Goal: Information Seeking & Learning: Find specific fact

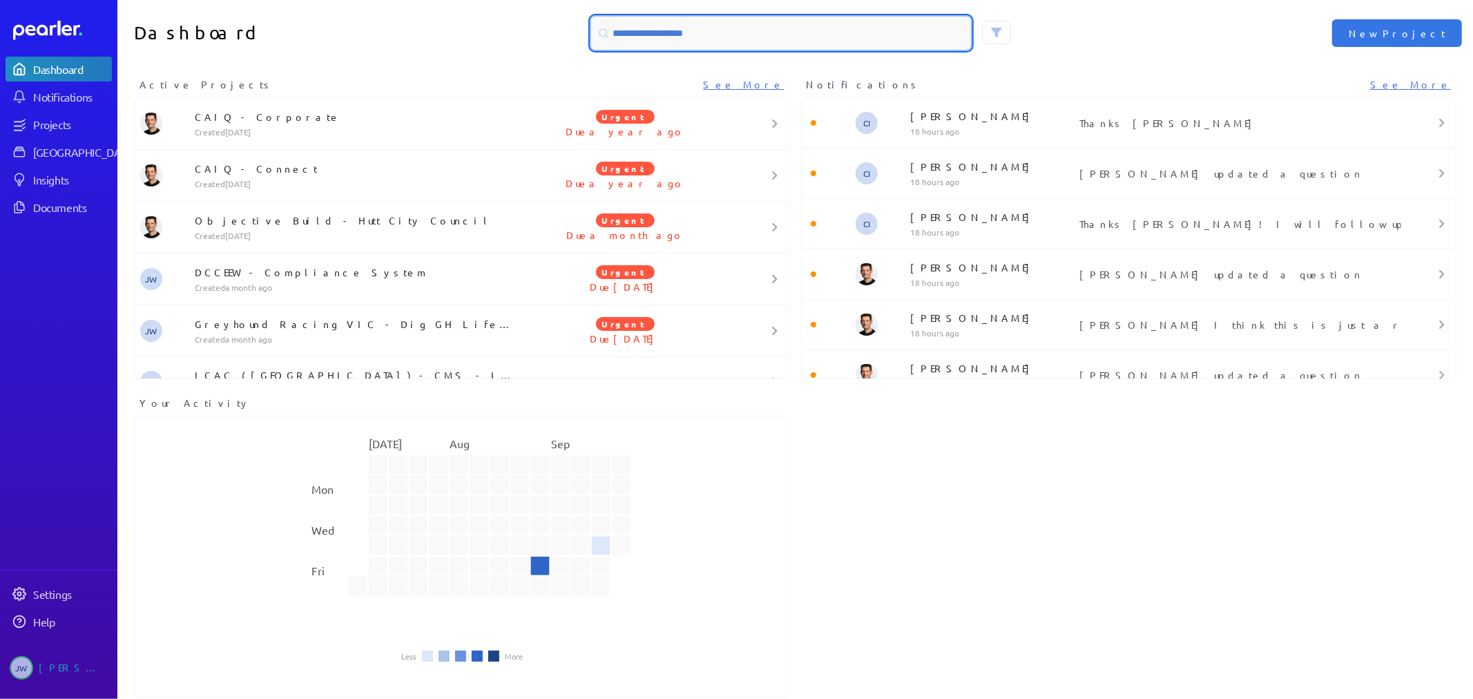
click at [668, 35] on input at bounding box center [781, 33] width 380 height 33
click at [657, 35] on input at bounding box center [781, 33] width 380 height 33
paste input "**********"
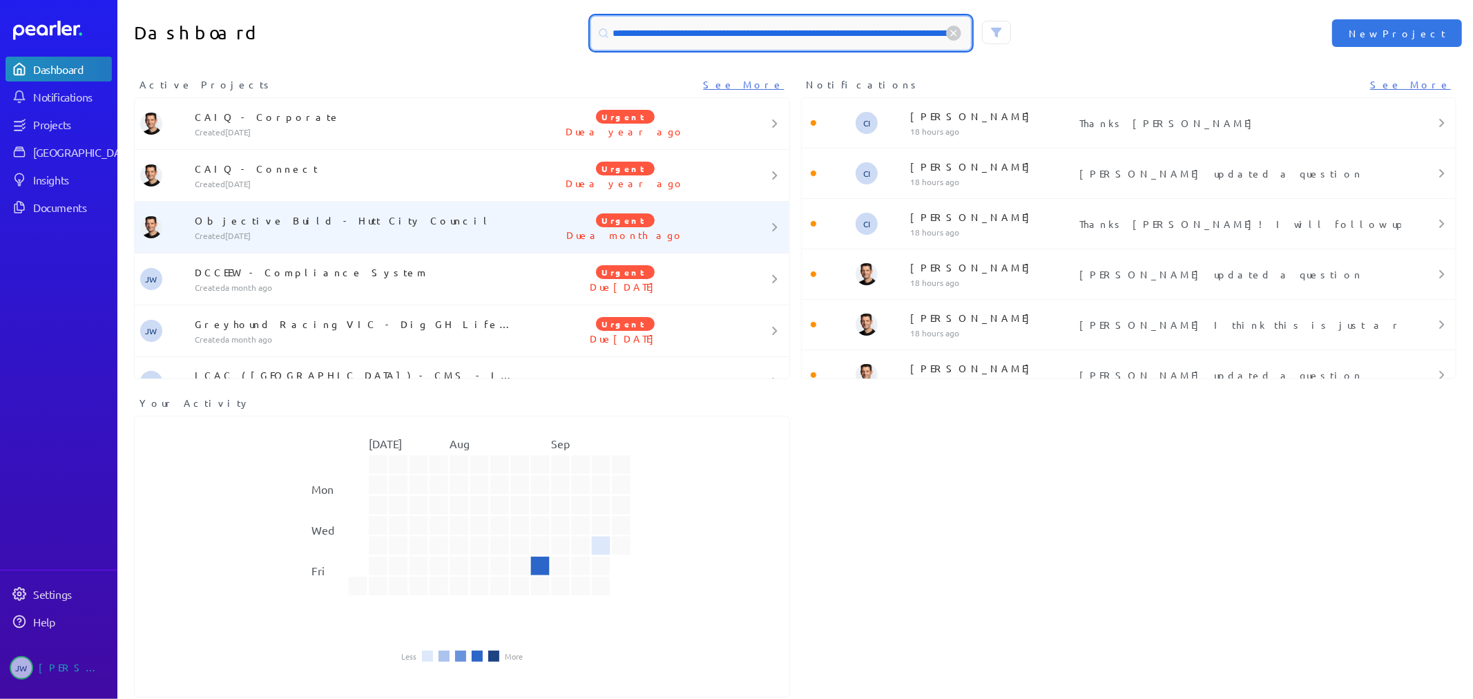
scroll to position [0, 101]
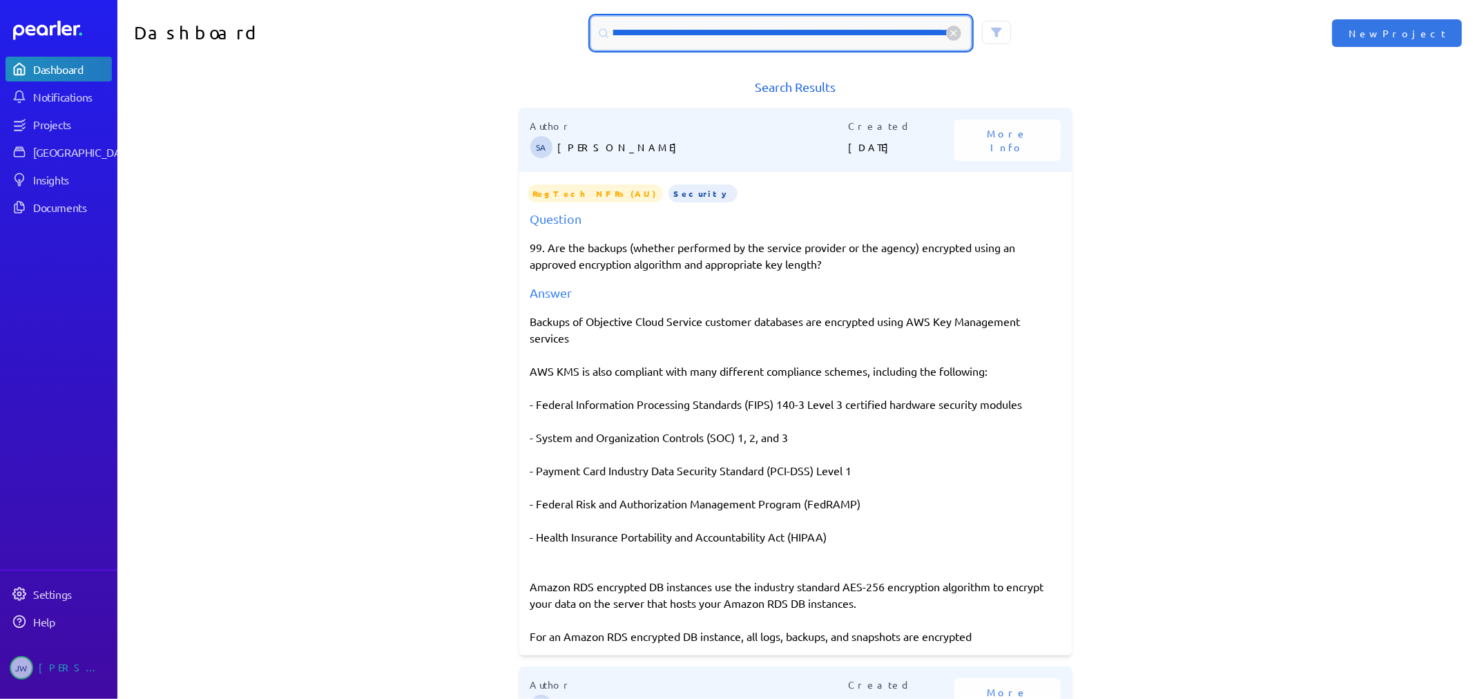
click at [688, 31] on input "**********" at bounding box center [781, 33] width 380 height 33
type input "**********"
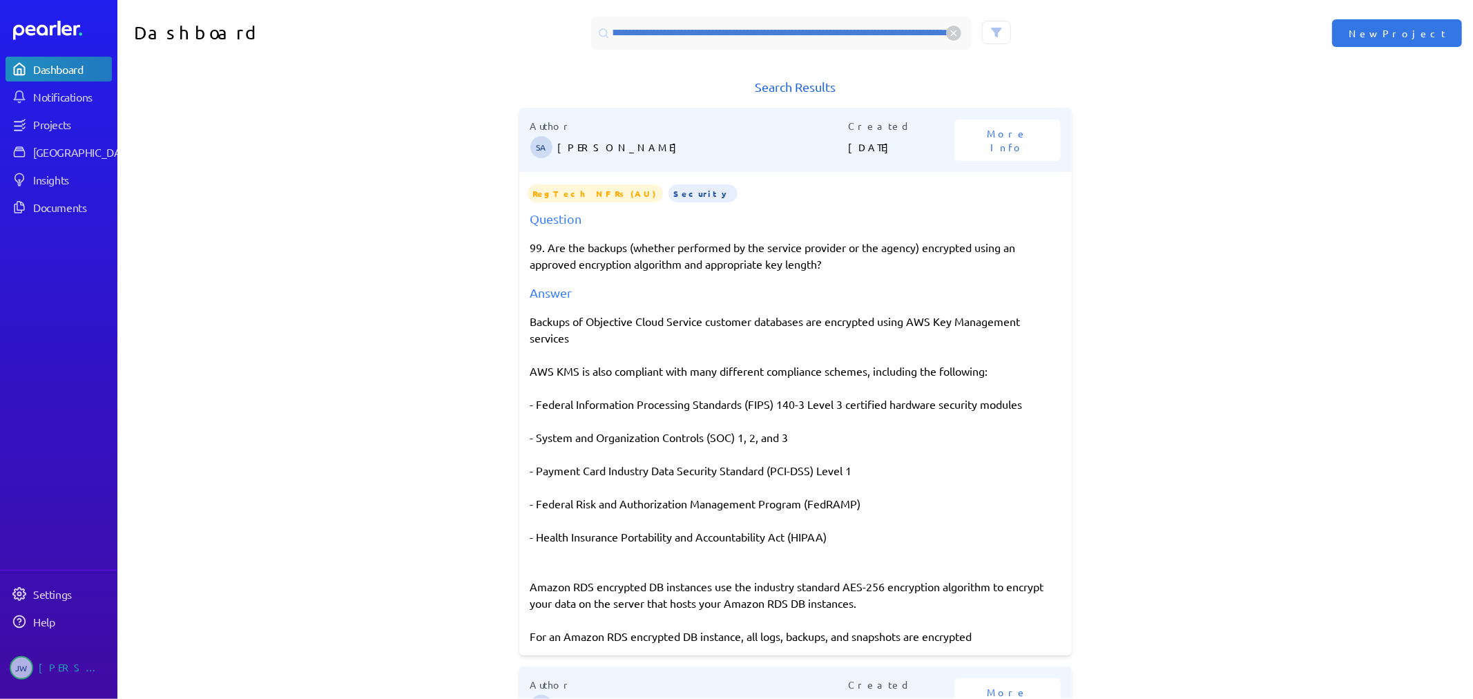
click at [784, 88] on h1 "Search Results" at bounding box center [795, 86] width 552 height 19
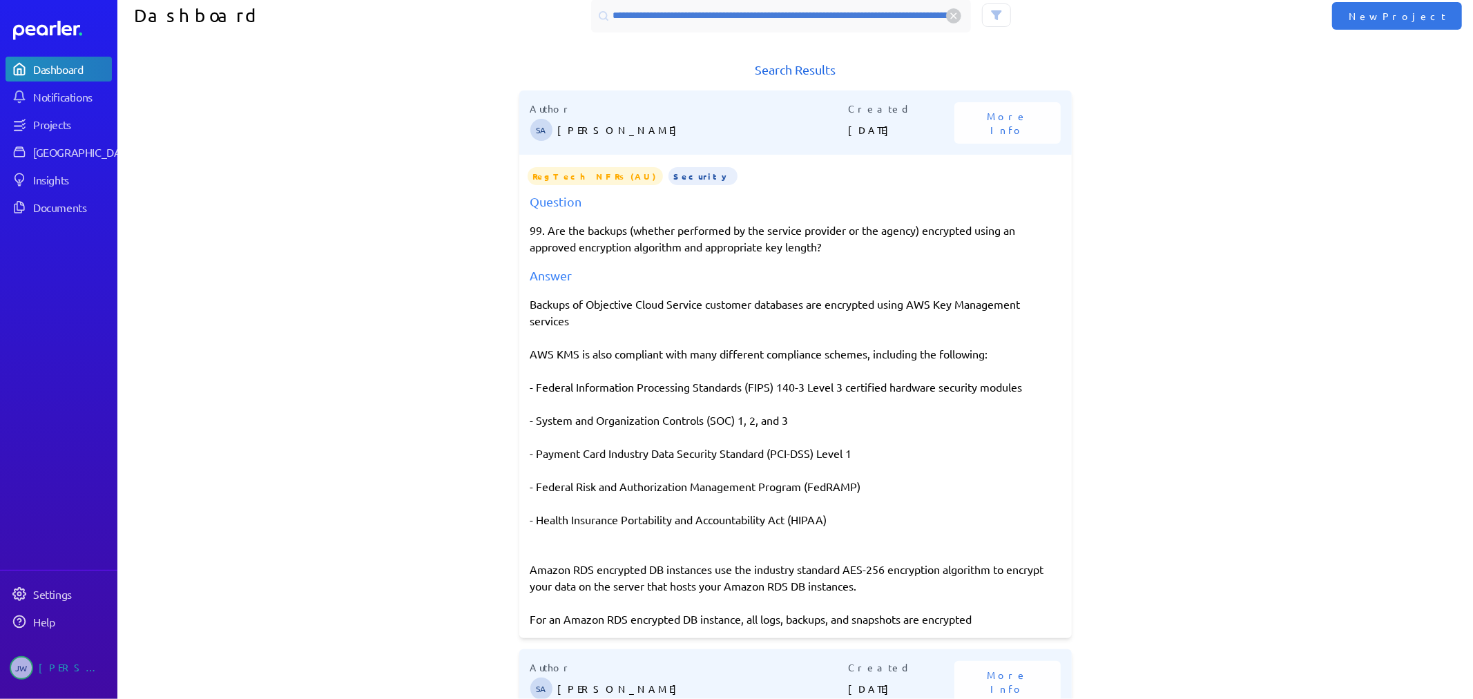
scroll to position [0, 0]
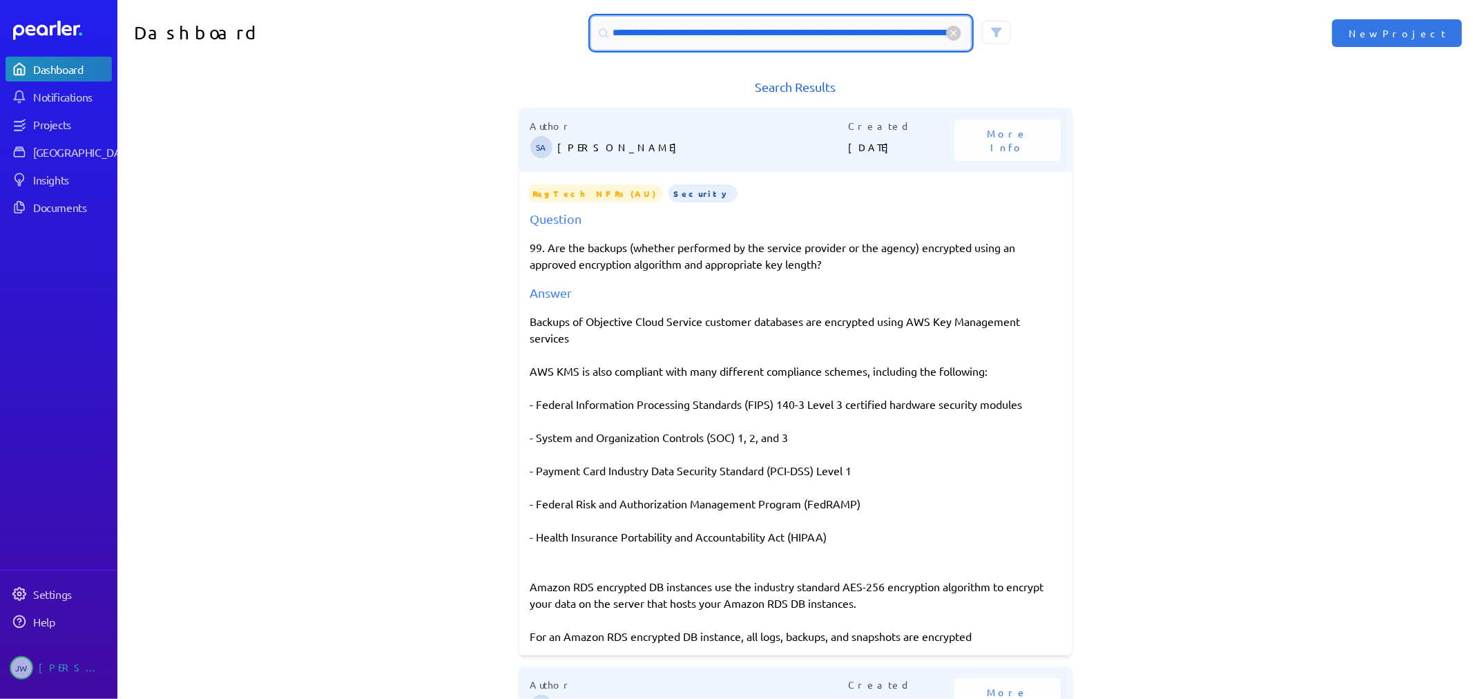
click at [668, 37] on input "**********" at bounding box center [781, 33] width 380 height 33
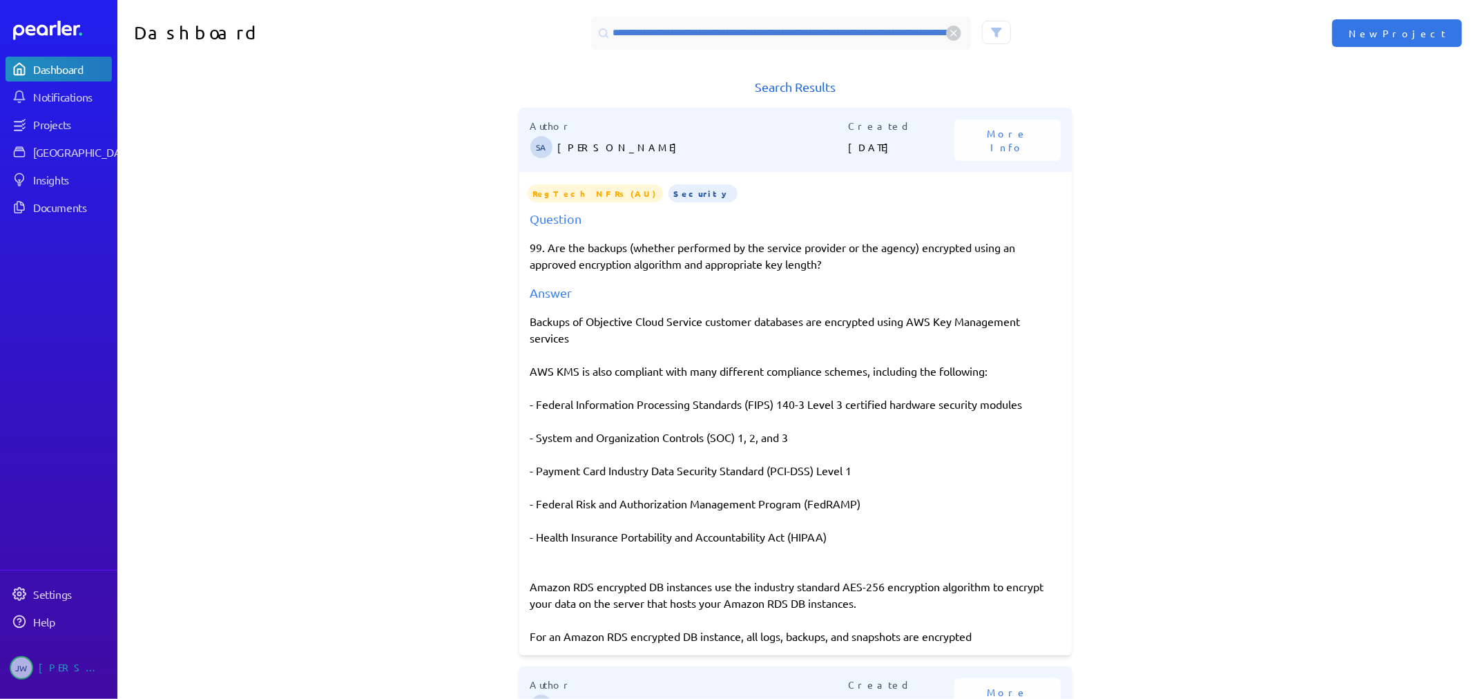
click at [951, 30] on icon at bounding box center [954, 33] width 6 height 6
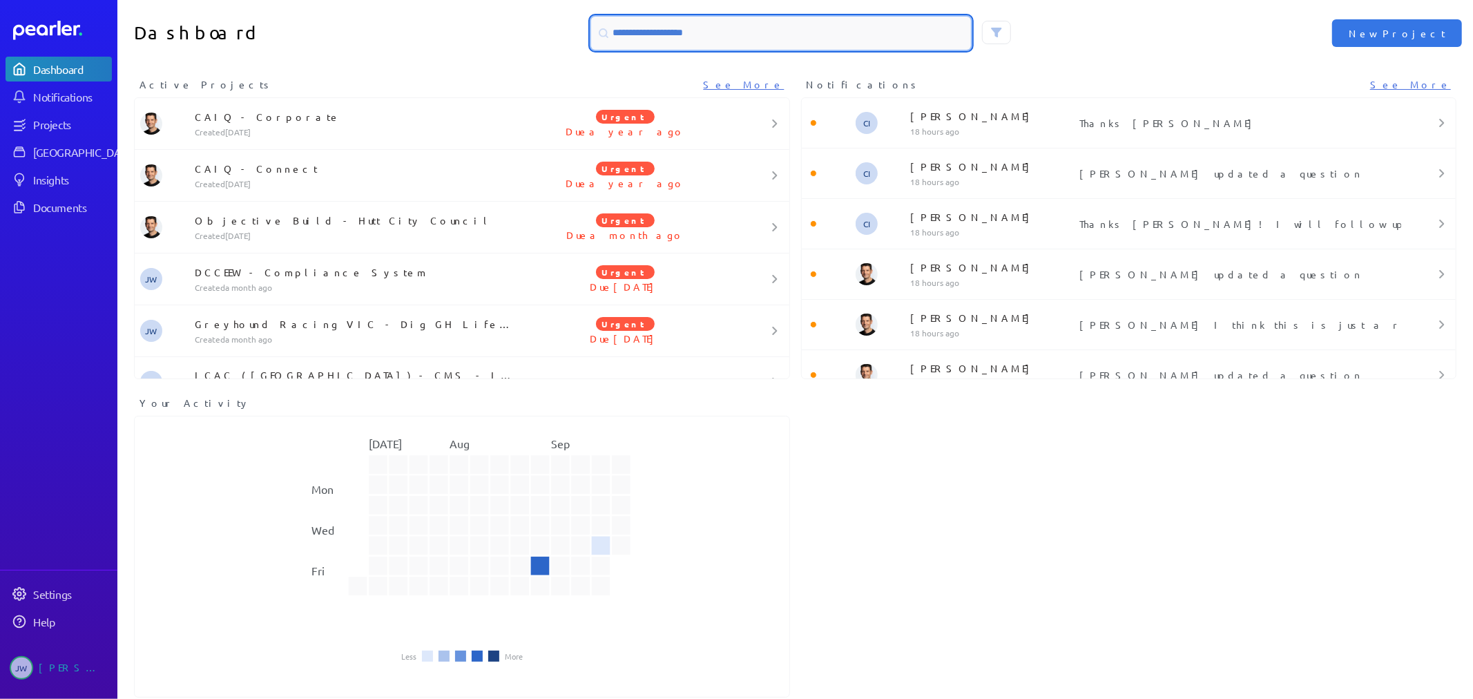
click at [728, 33] on input at bounding box center [781, 33] width 380 height 33
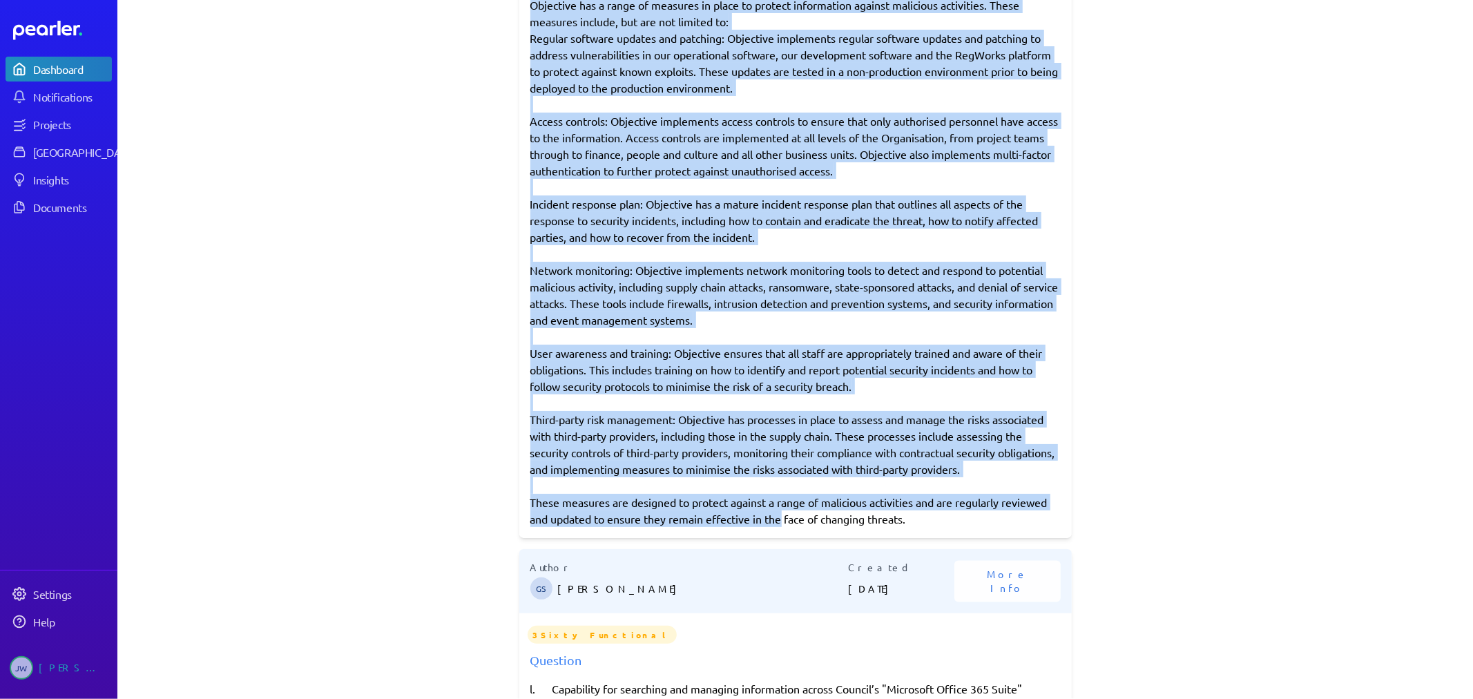
scroll to position [1841, 0]
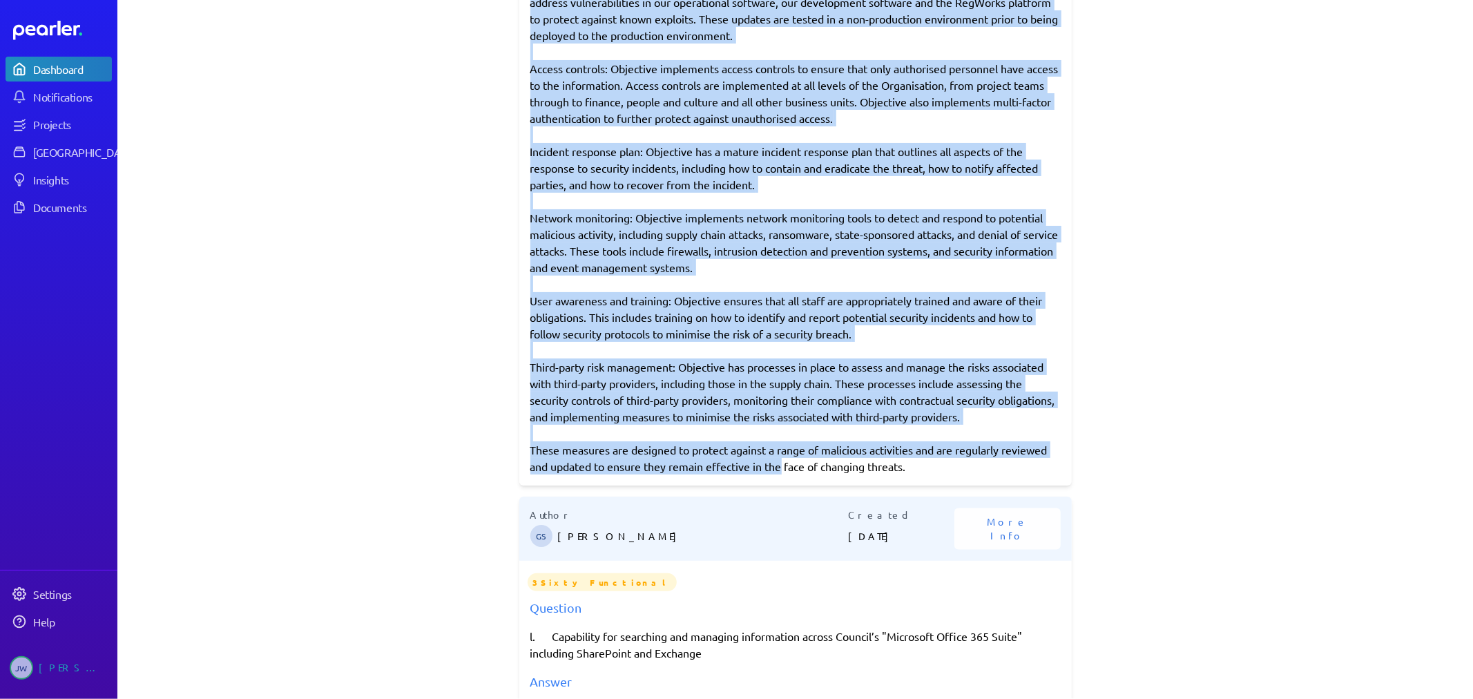
drag, startPoint x: 527, startPoint y: 409, endPoint x: 915, endPoint y: 460, distance: 392.0
click at [915, 460] on div "Objective has a range of measures in place to protect information against malic…" at bounding box center [795, 209] width 530 height 530
copy div "Objective has a range of measures in place to protect information against malic…"
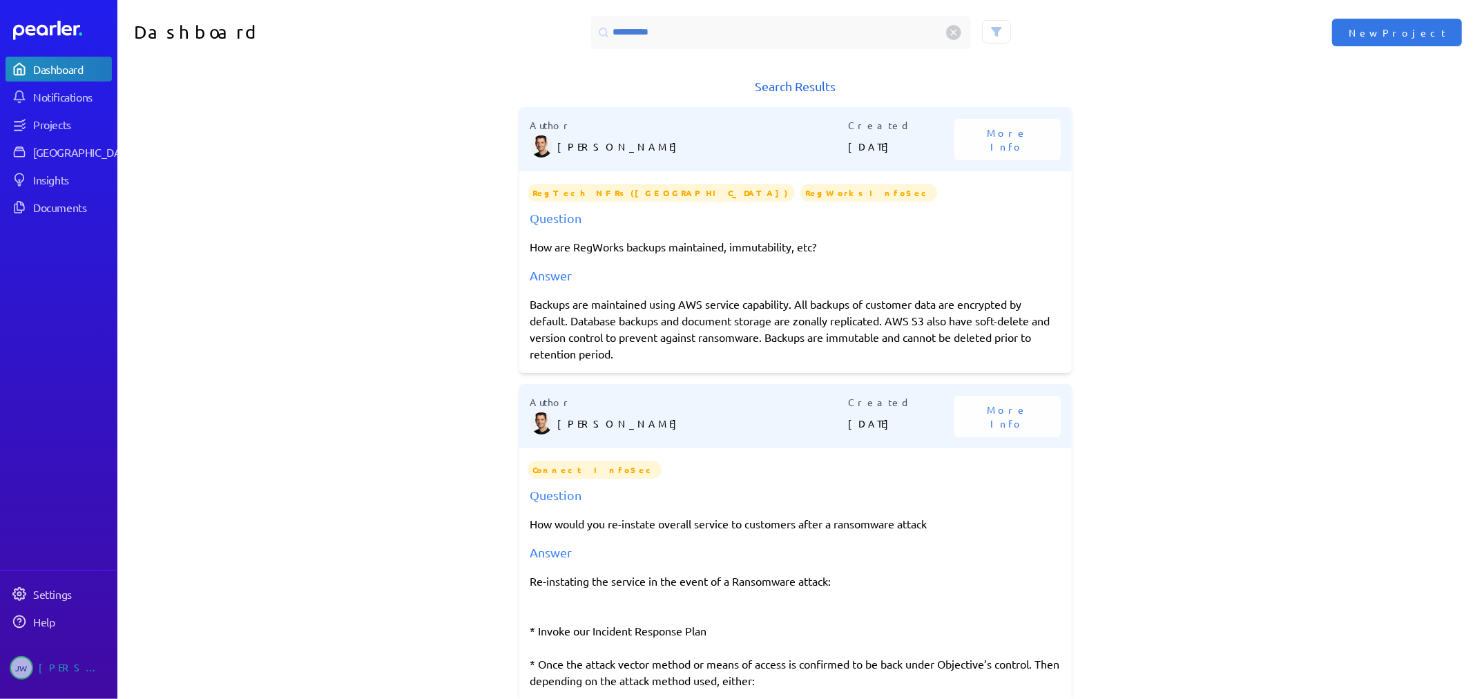
scroll to position [0, 0]
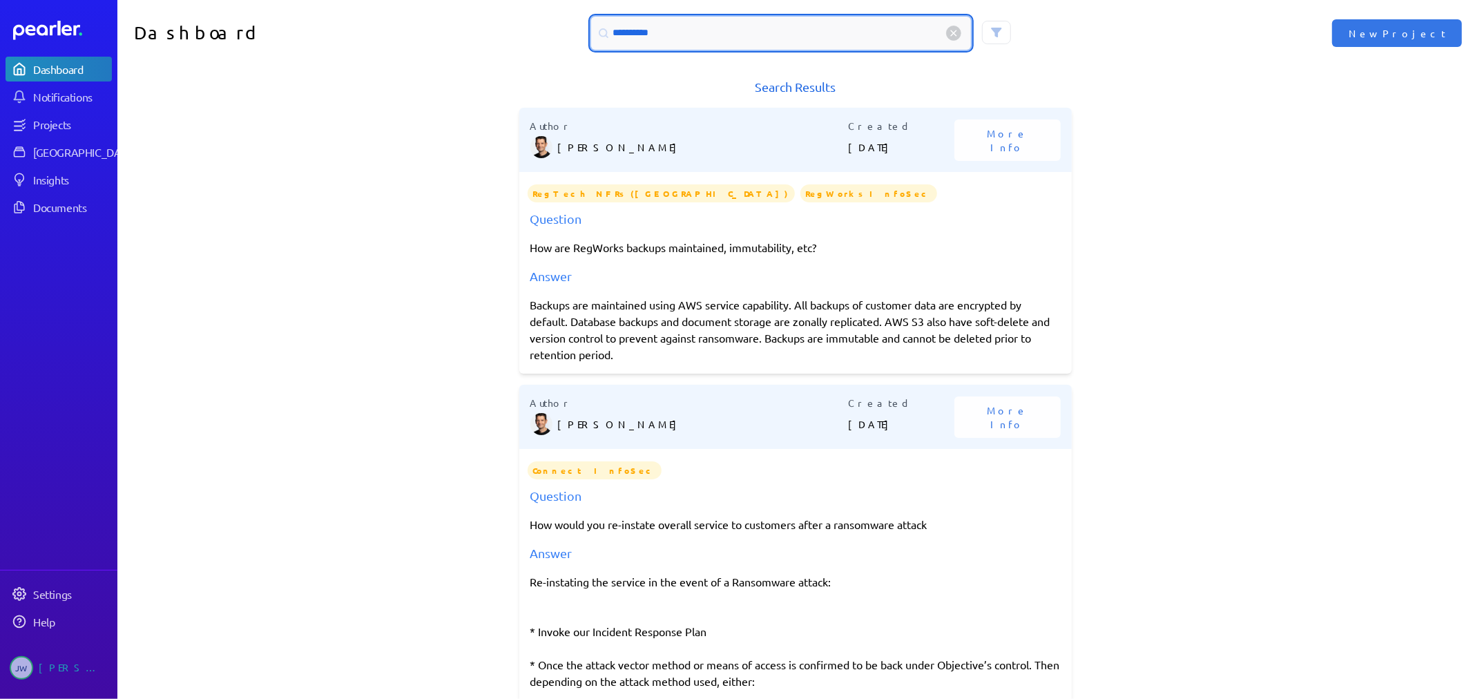
click at [681, 30] on input "**********" at bounding box center [781, 33] width 380 height 33
type input "*"
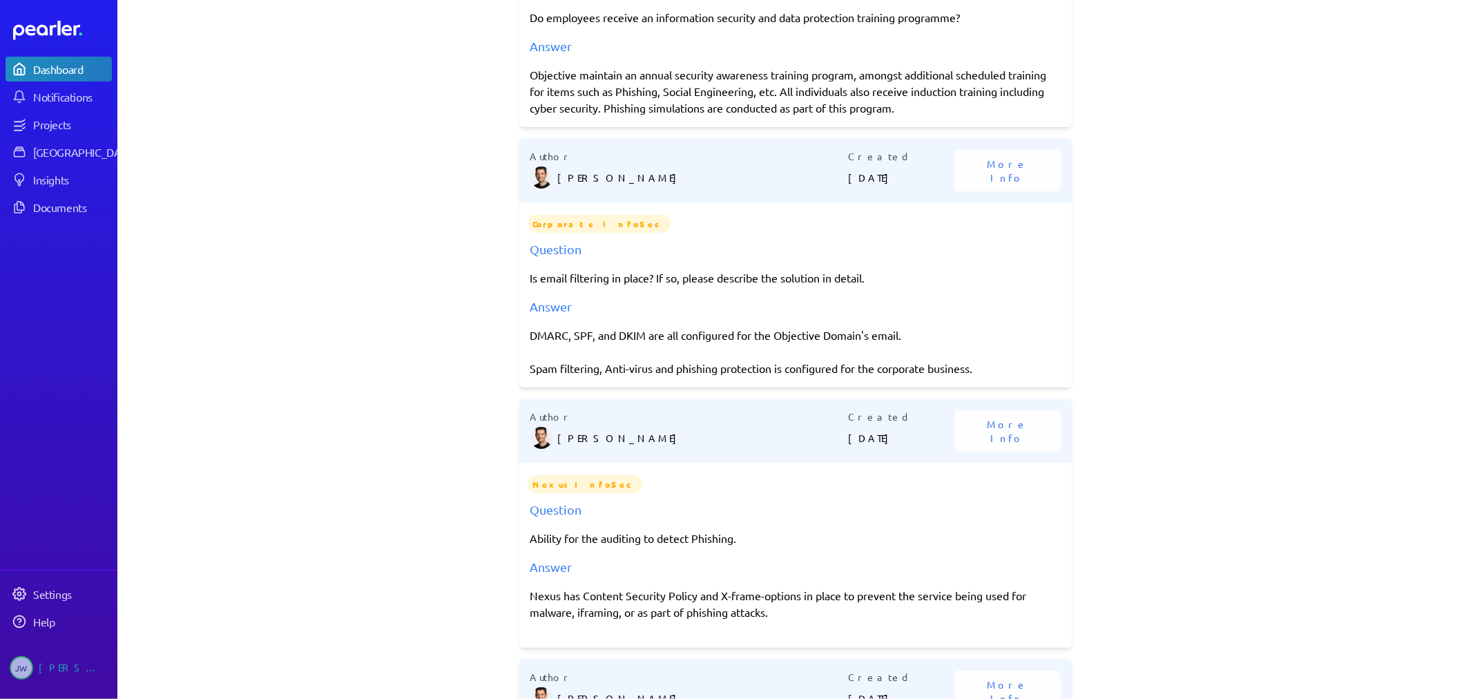
scroll to position [307, 0]
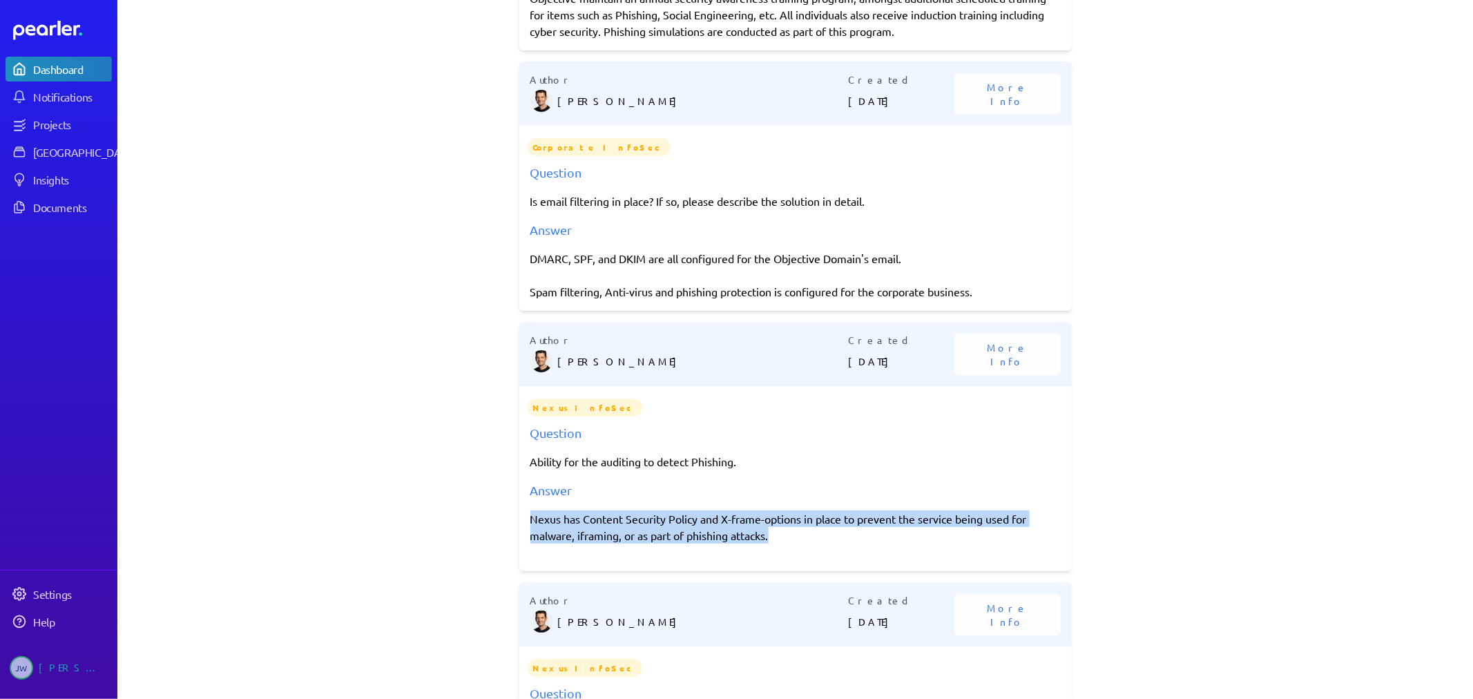
drag, startPoint x: 527, startPoint y: 516, endPoint x: 766, endPoint y: 527, distance: 239.1
click at [766, 527] on p "Nexus has Content Security Policy and X-frame-options in place to prevent the s…" at bounding box center [795, 526] width 530 height 33
copy p "Nexus has Content Security Policy and X-frame-options in place to prevent the s…"
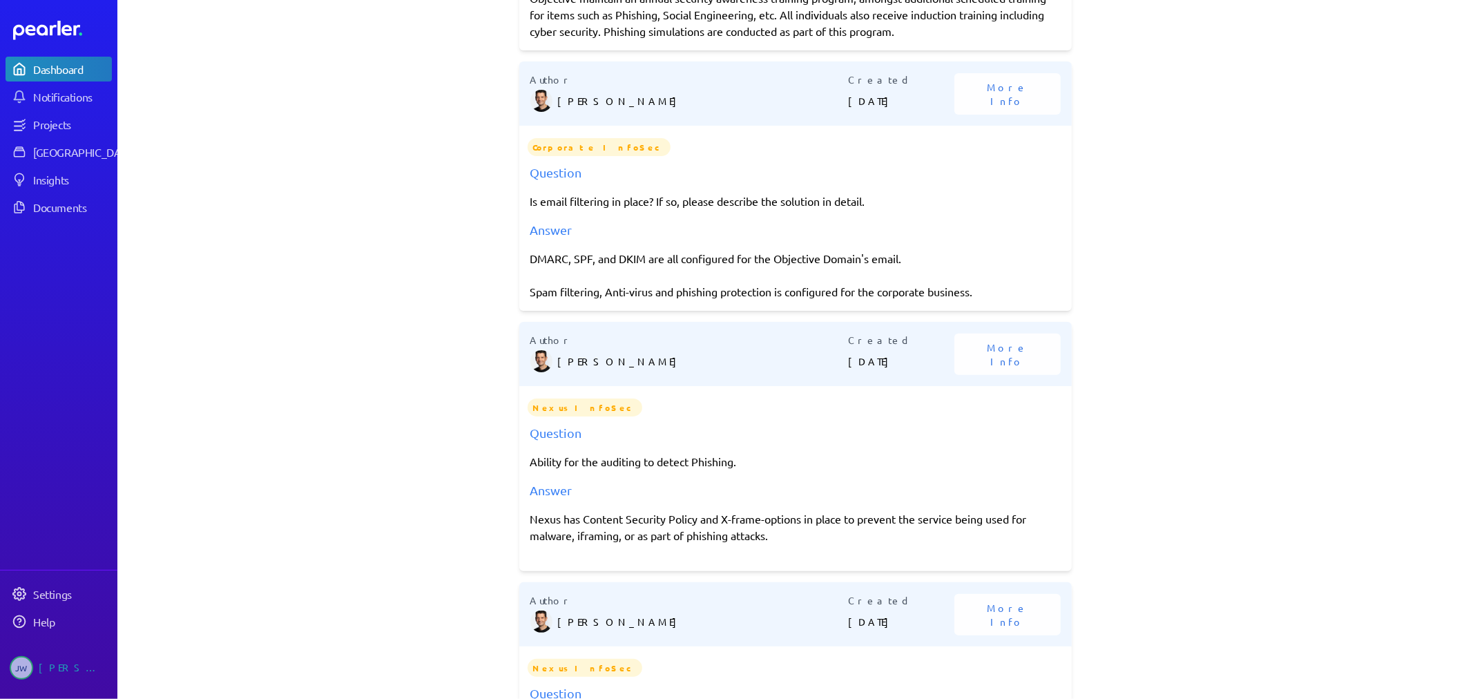
click at [532, 456] on p "Ability for the auditing to detect Phishing." at bounding box center [795, 461] width 530 height 17
drag, startPoint x: 526, startPoint y: 459, endPoint x: 739, endPoint y: 454, distance: 212.7
click at [739, 454] on p "Ability for the auditing to detect Phishing." at bounding box center [795, 461] width 530 height 17
copy p "Ability for the auditing to detect Phishing."
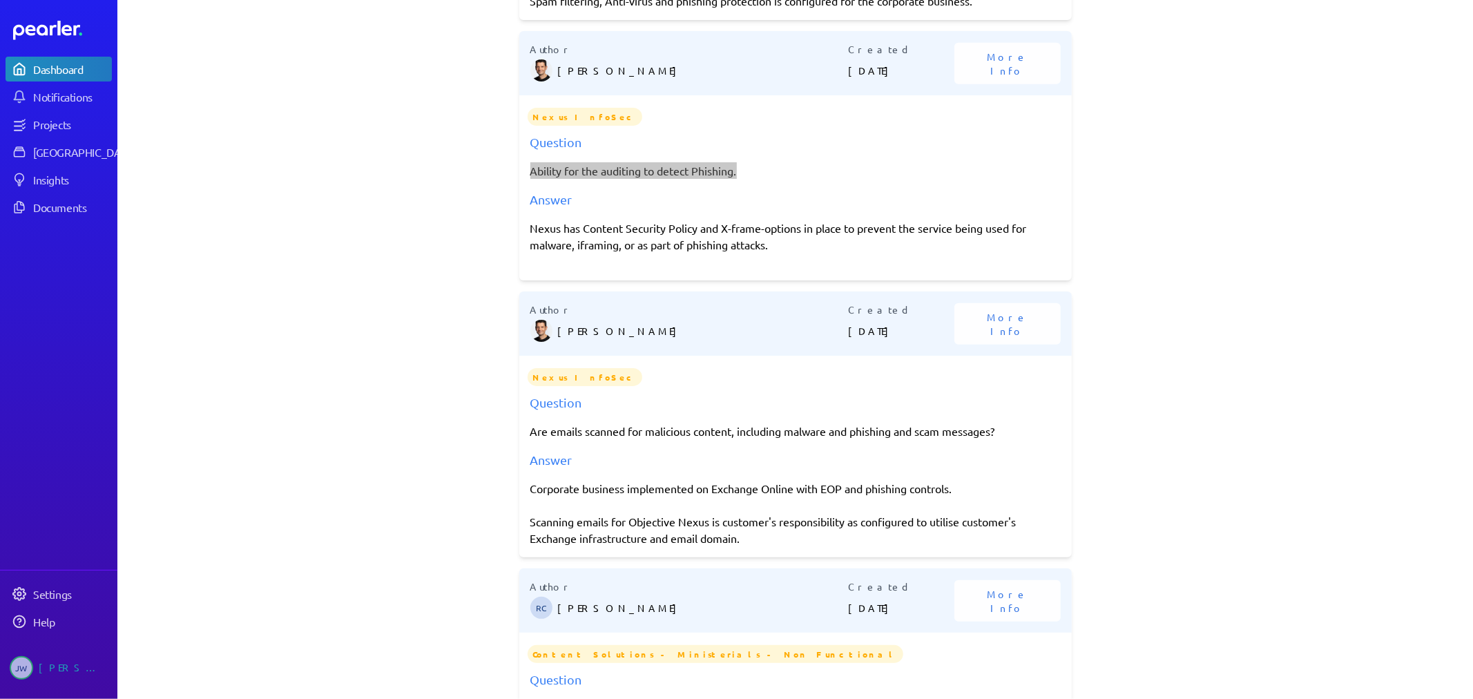
scroll to position [613, 0]
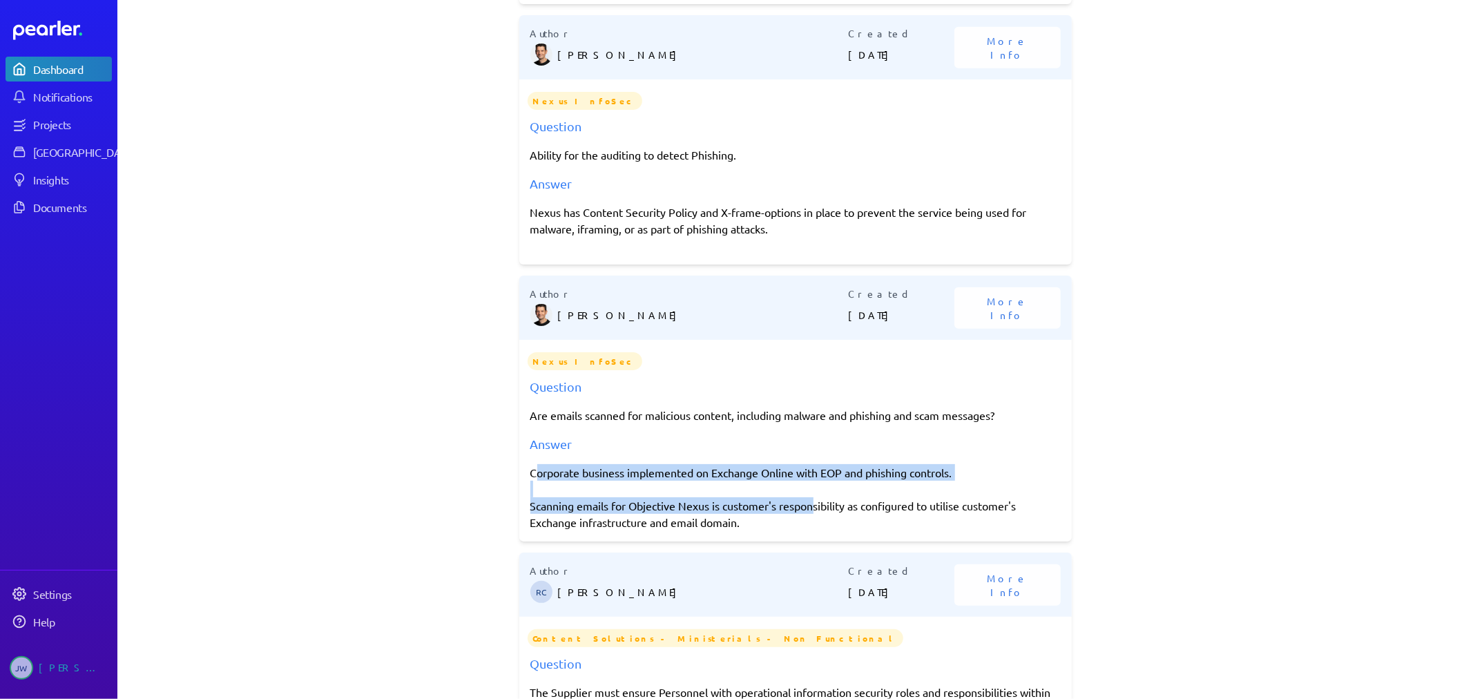
drag, startPoint x: 529, startPoint y: 469, endPoint x: 808, endPoint y: 511, distance: 282.0
click at [808, 511] on div "Corporate business implemented on Exchange Online with EOP and phishing control…" at bounding box center [795, 497] width 530 height 66
click at [592, 468] on p "Corporate business implemented on Exchange Online with EOP and phishing control…" at bounding box center [795, 472] width 530 height 17
drag, startPoint x: 527, startPoint y: 469, endPoint x: 826, endPoint y: 517, distance: 303.4
click at [826, 517] on div "Corporate business implemented on Exchange Online with EOP and phishing control…" at bounding box center [795, 497] width 530 height 66
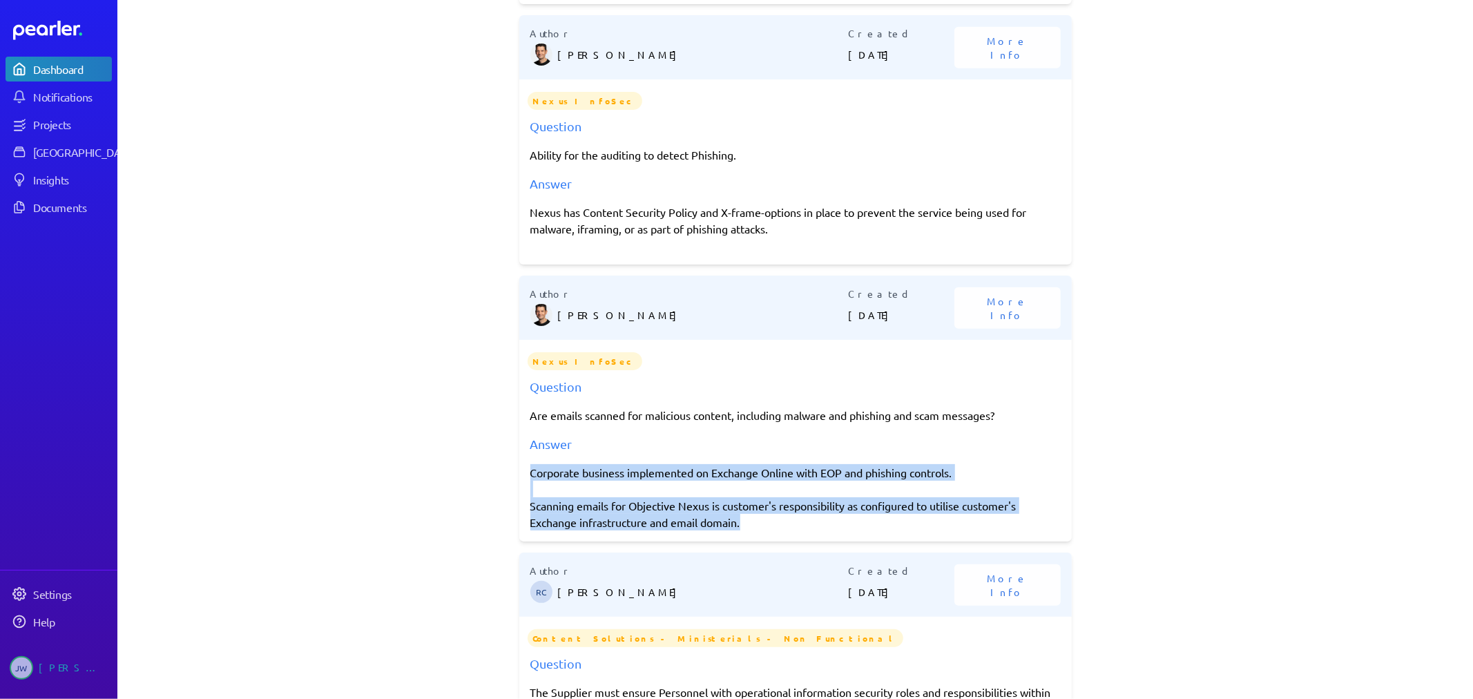
copy div "Corporate business implemented on Exchange Online with EOP and phishing control…"
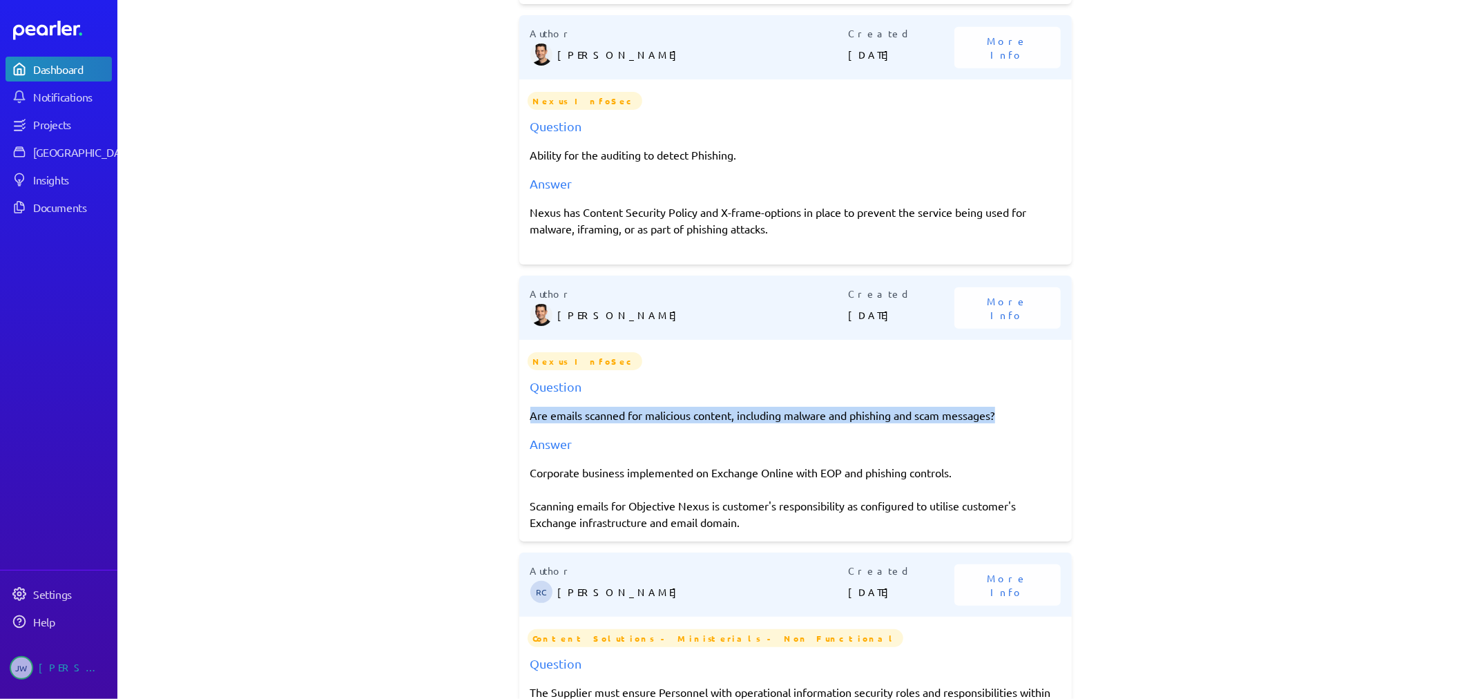
drag, startPoint x: 527, startPoint y: 413, endPoint x: 1019, endPoint y: 400, distance: 492.4
click at [1019, 400] on div "Question Are emails scanned for malicious content, including malware and phishi…" at bounding box center [795, 453] width 552 height 153
copy p "Are emails scanned for malicious content, including malware and phishing and sc…"
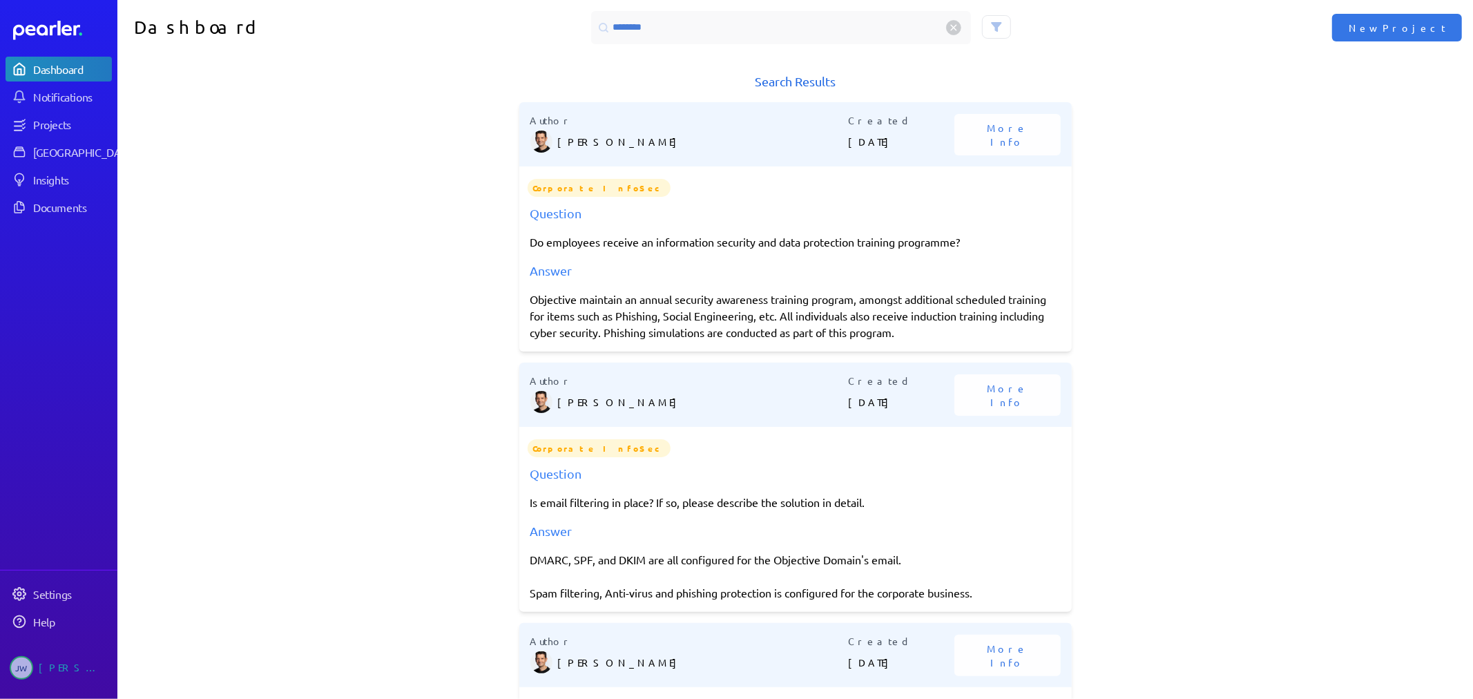
scroll to position [0, 0]
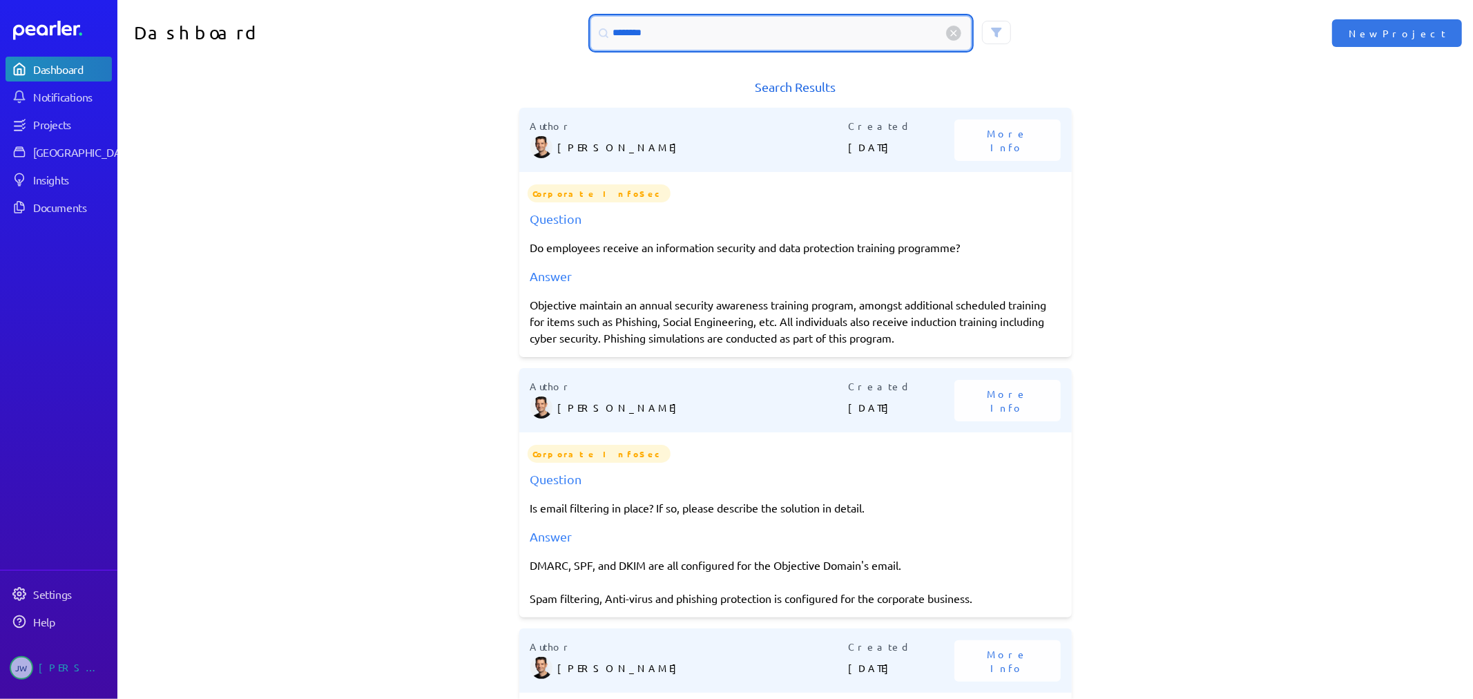
click at [675, 32] on input "********" at bounding box center [781, 33] width 380 height 33
type input "*"
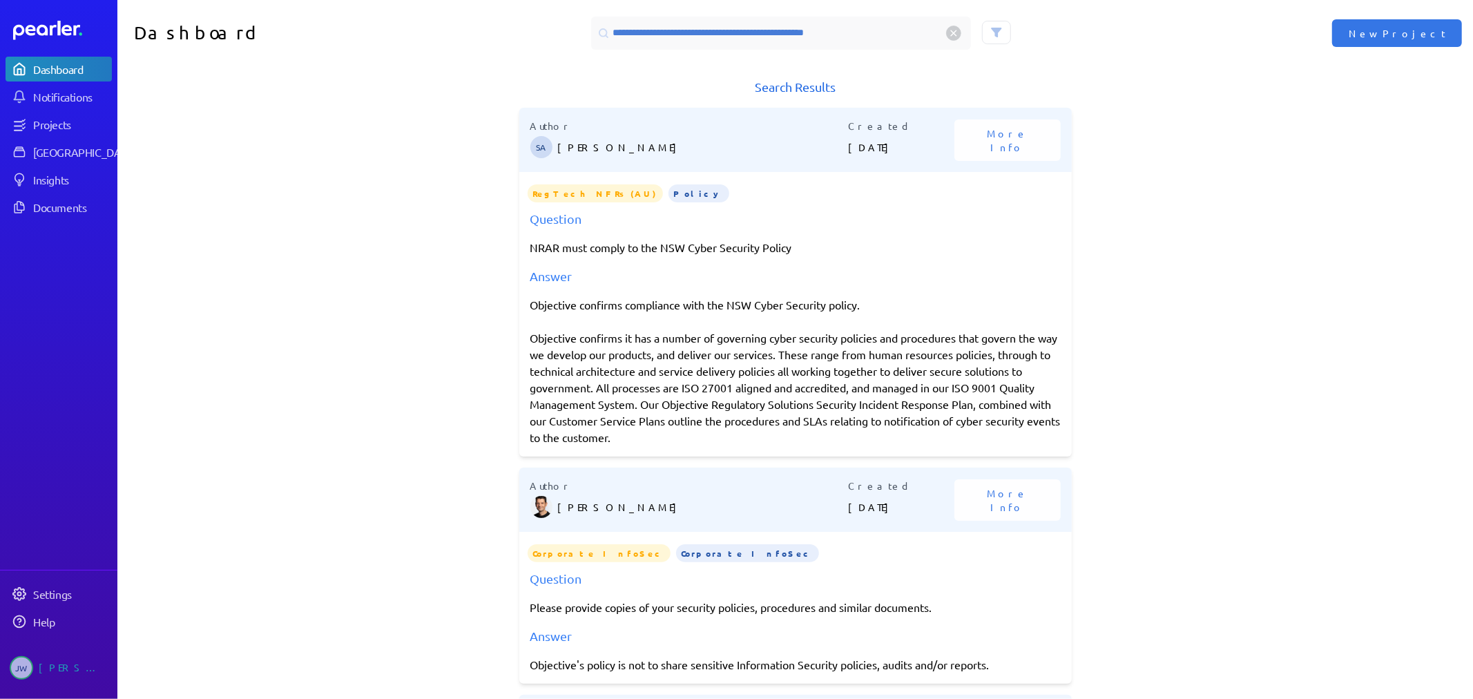
drag, startPoint x: 527, startPoint y: 336, endPoint x: 715, endPoint y: 437, distance: 213.5
click at [724, 446] on div "Author SA [PERSON_NAME] Created [DATE] More Info RegTech NFRs (AU) Policy Quest…" at bounding box center [795, 282] width 552 height 349
copy div "Objective confirms it has a number of governing cyber security policies and pro…"
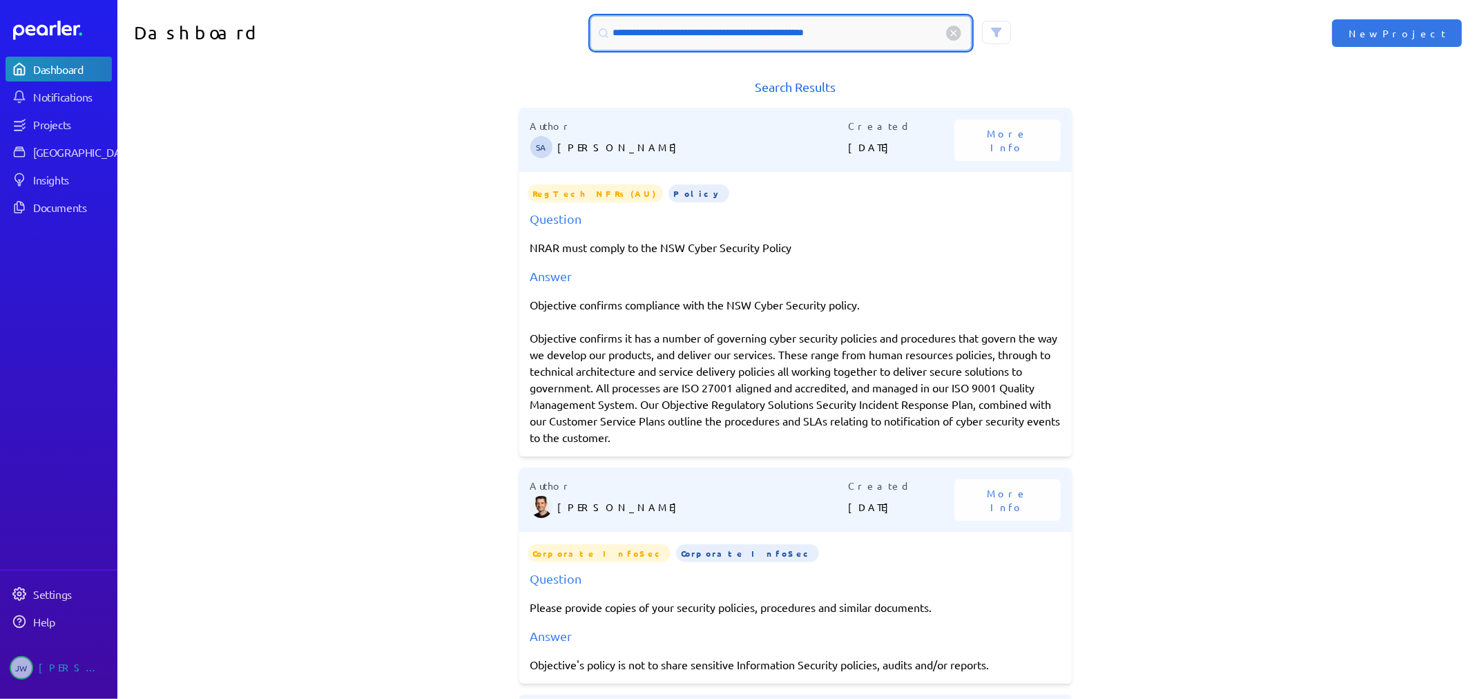
click at [851, 28] on input "**********" at bounding box center [781, 33] width 380 height 33
type input "*"
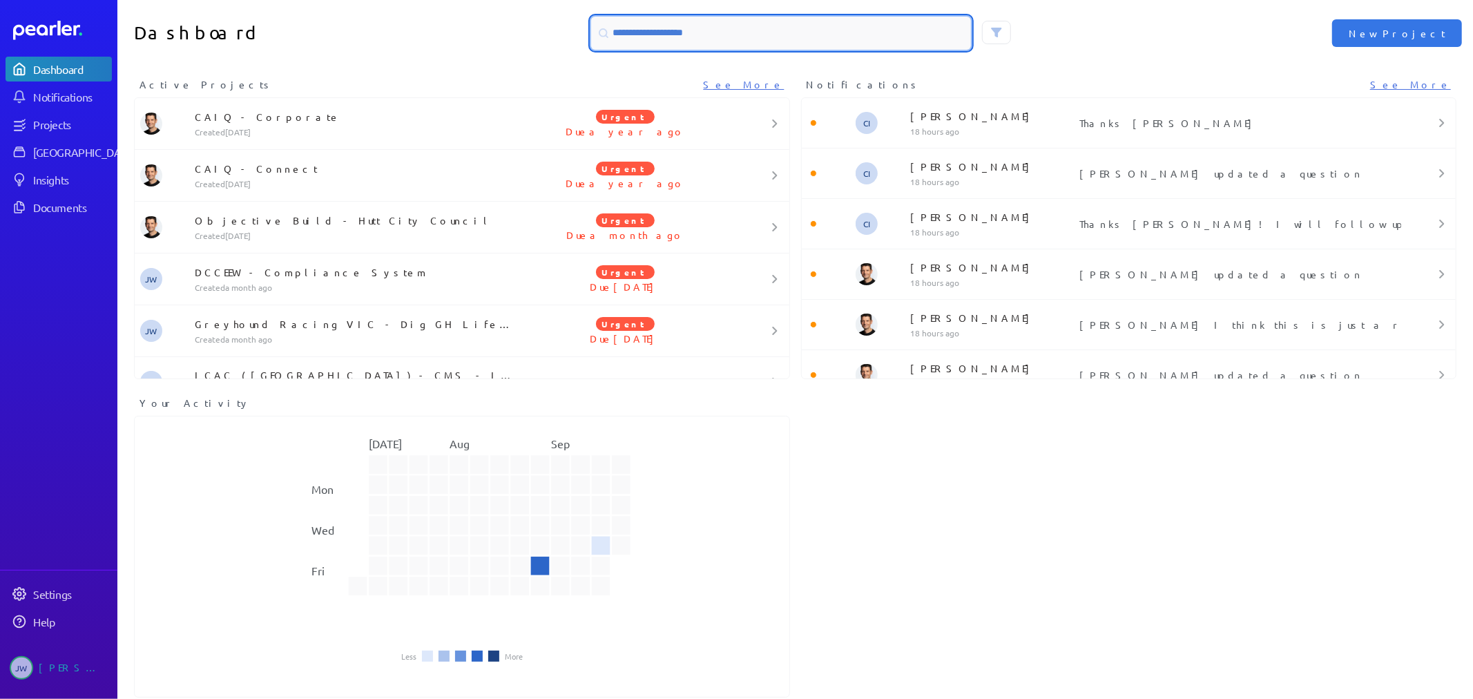
paste input "**********"
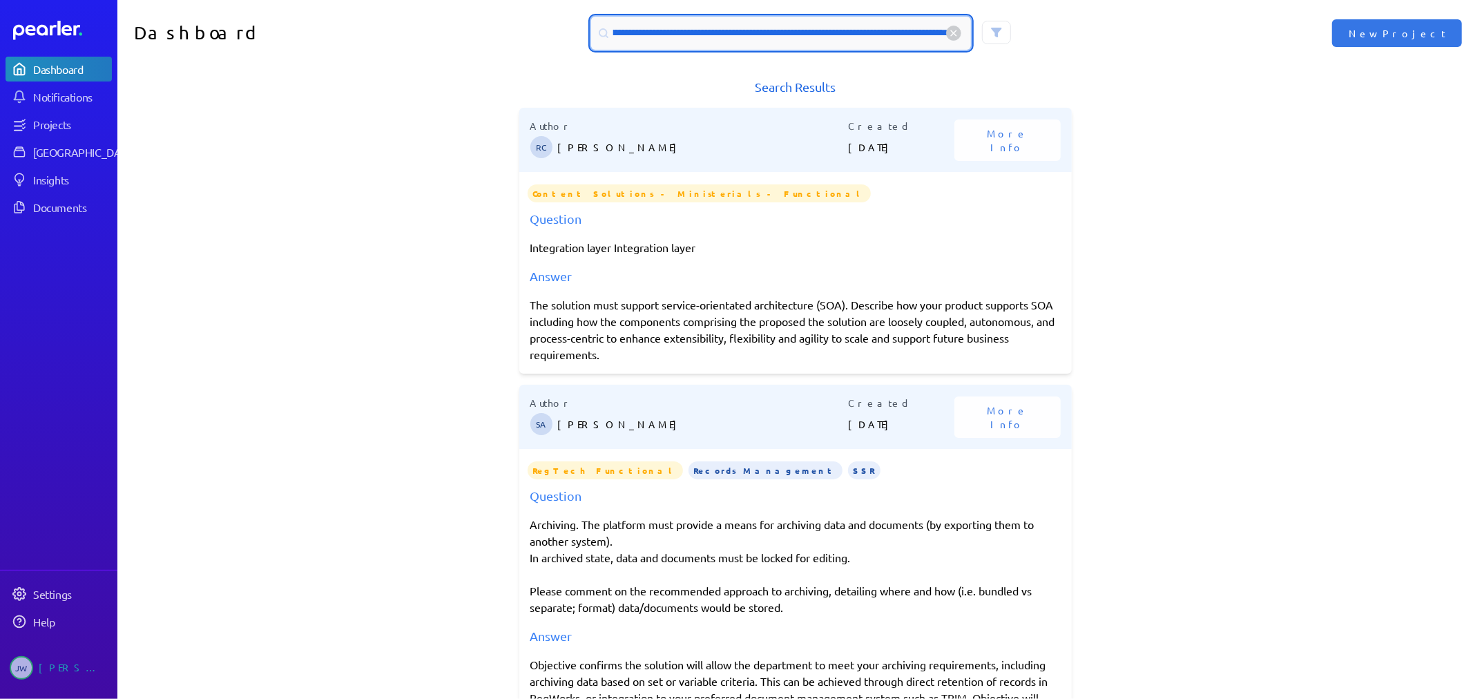
type input "**********"
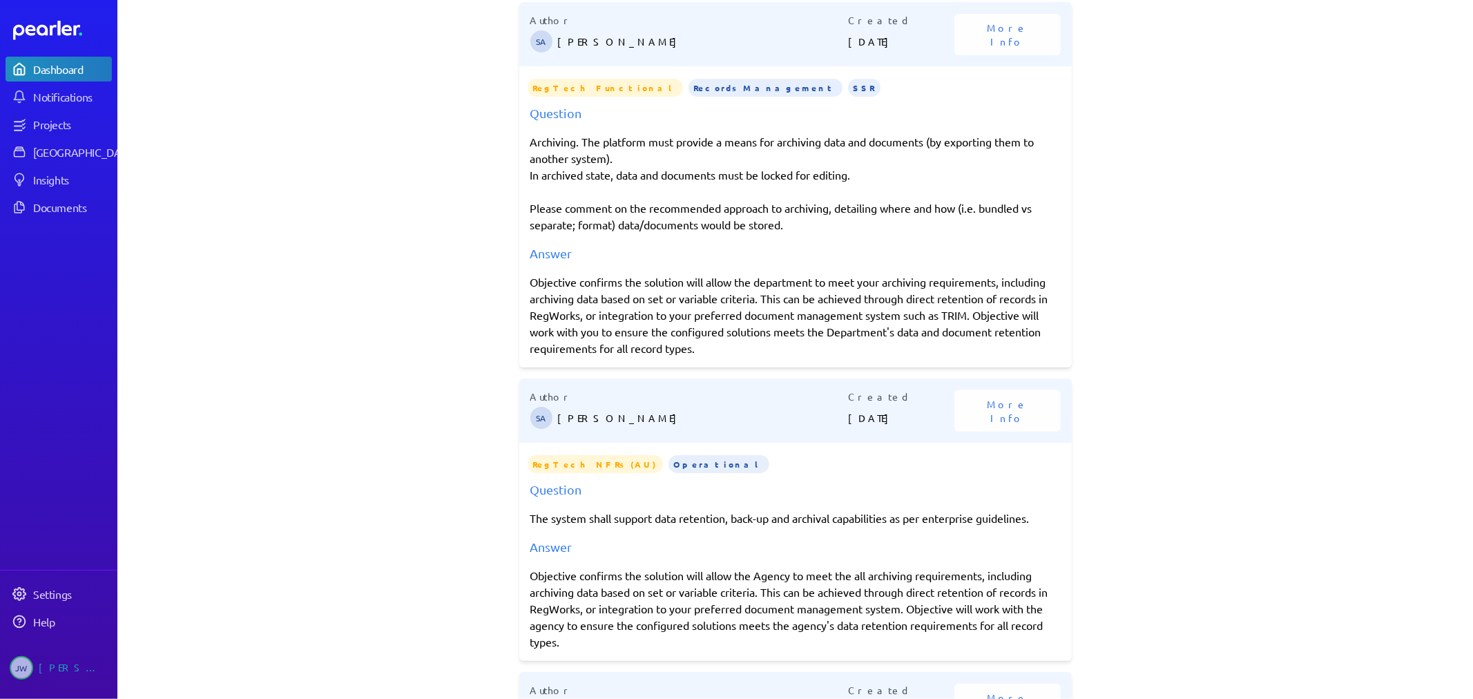
scroll to position [0, 0]
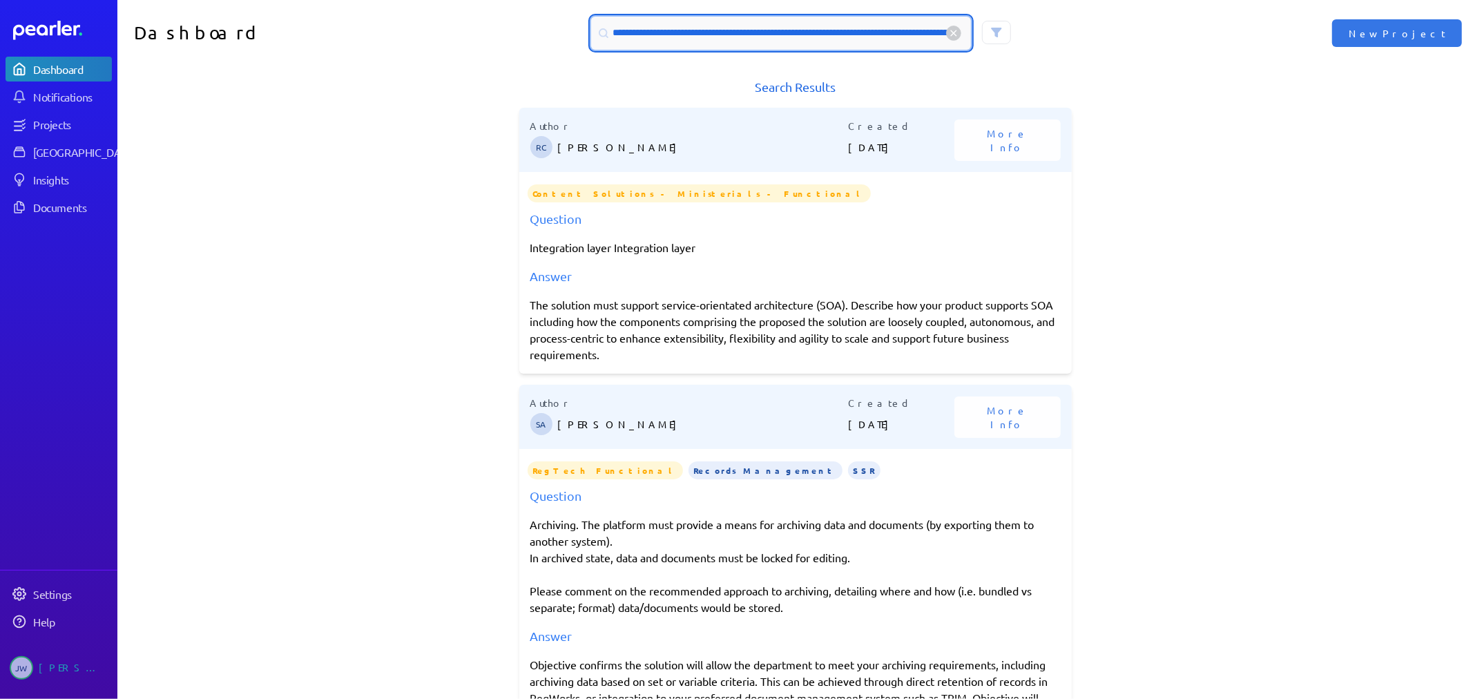
click at [627, 37] on input "**********" at bounding box center [781, 33] width 380 height 33
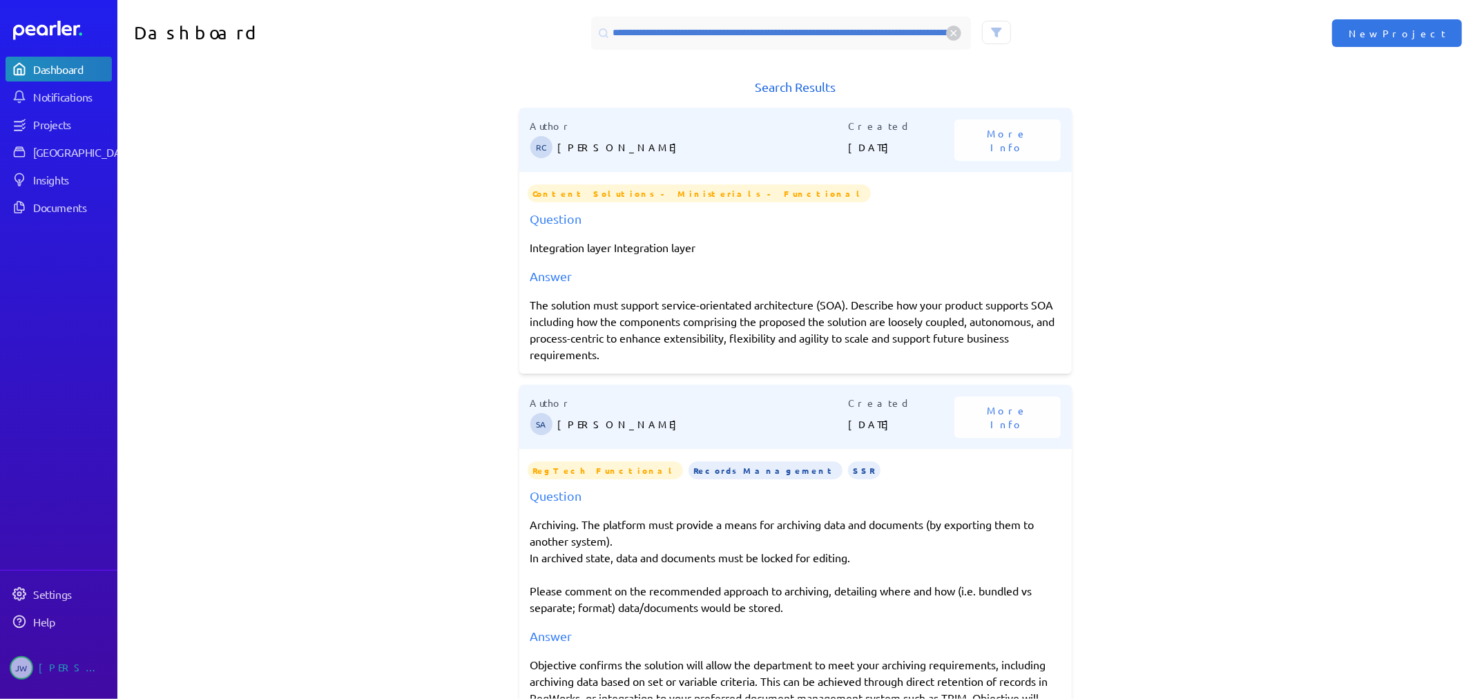
click at [950, 32] on circle at bounding box center [953, 33] width 14 height 14
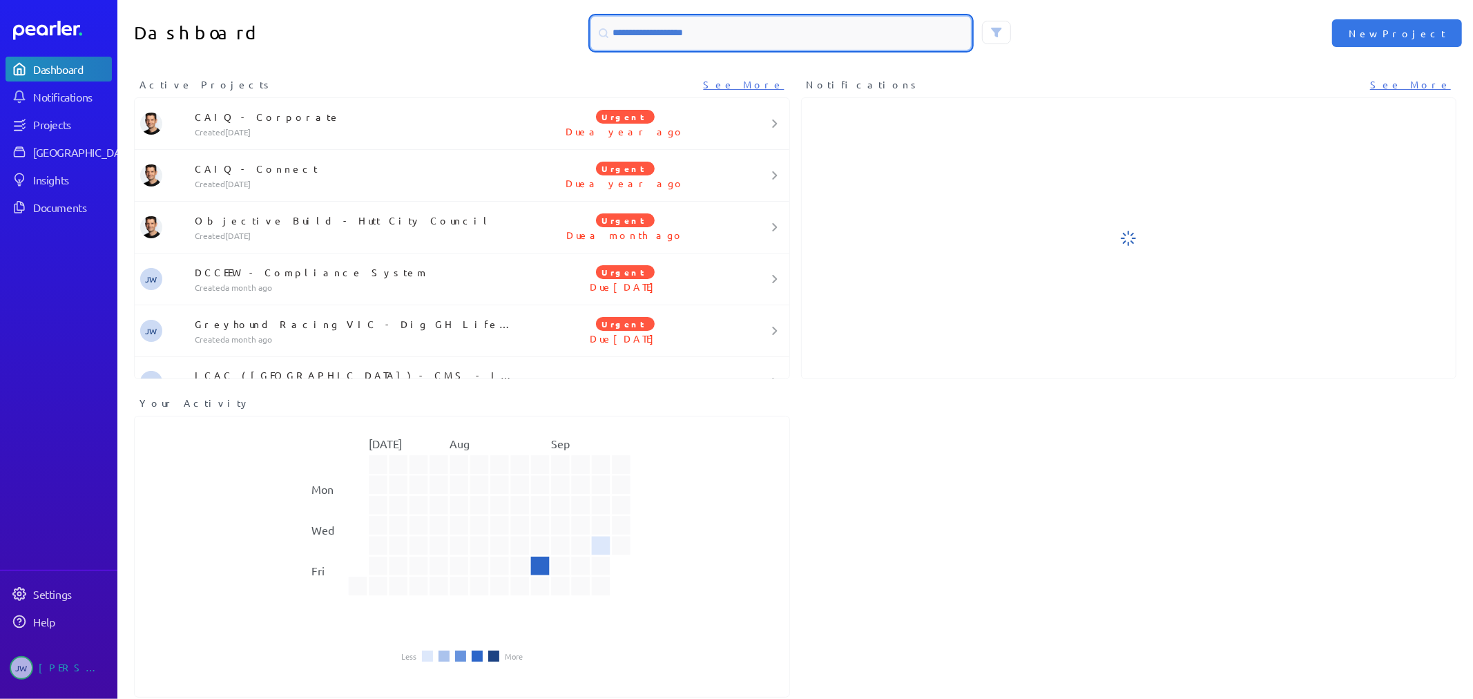
click at [729, 32] on input at bounding box center [781, 33] width 380 height 33
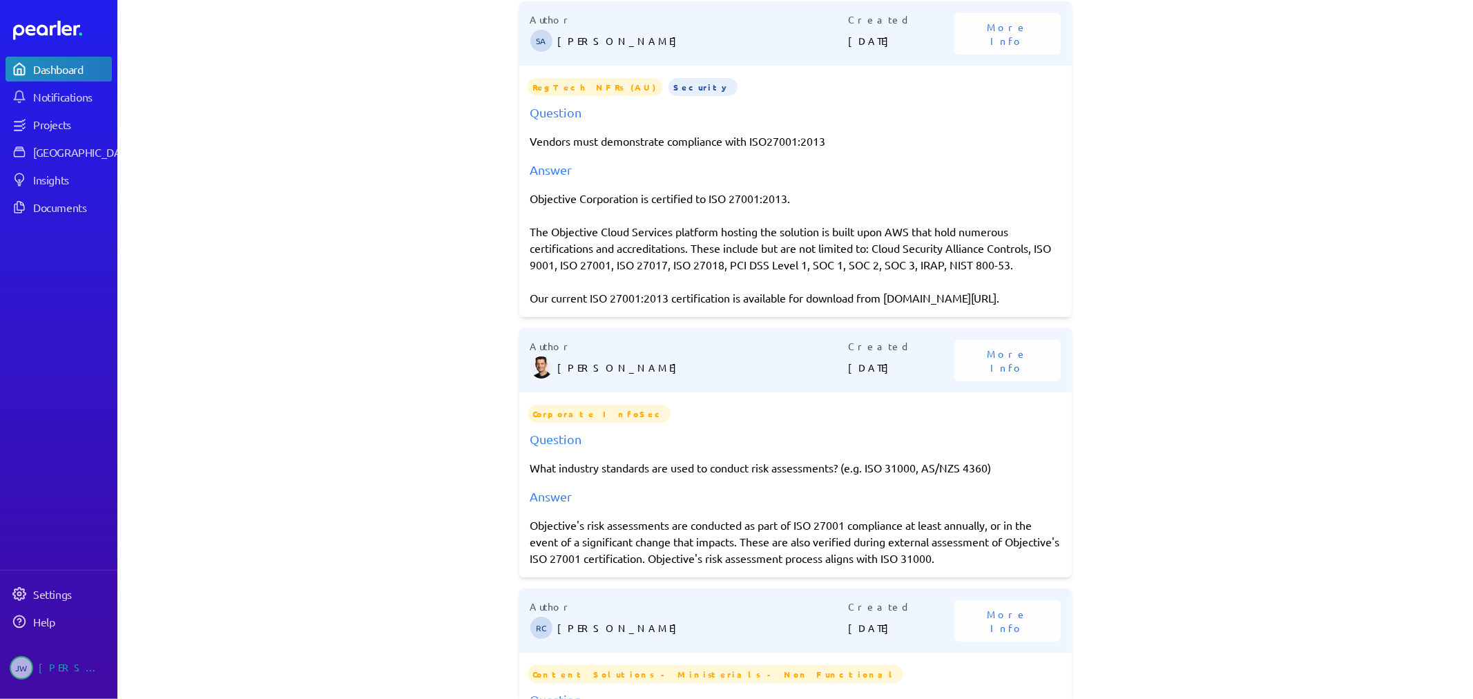
scroll to position [307, 0]
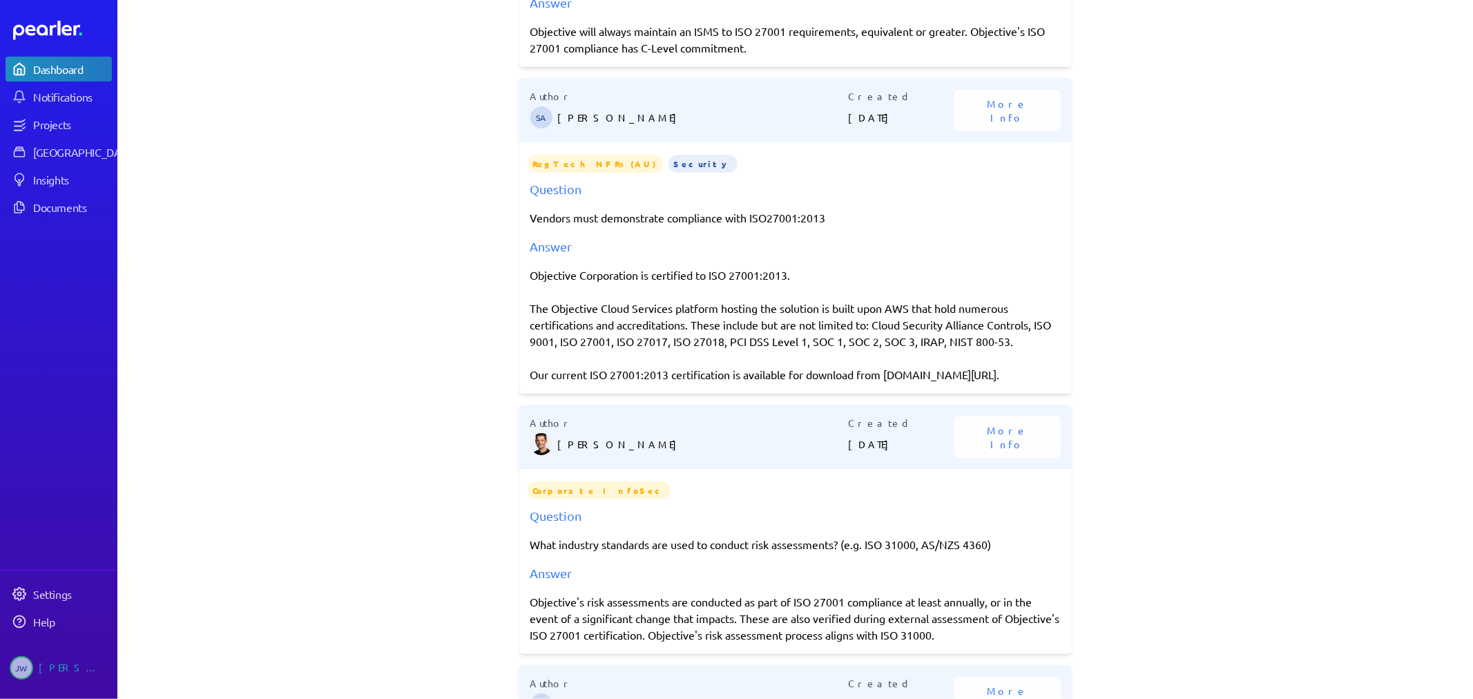
type input "*********"
drag, startPoint x: 891, startPoint y: 371, endPoint x: 1019, endPoint y: 369, distance: 128.4
click at [1019, 369] on div "Objective Corporation is certified to ISO 27001:2013. The Objective Cloud Servi…" at bounding box center [795, 324] width 530 height 116
click at [872, 375] on div "Objective Corporation is certified to ISO 27001:2013. The Objective Cloud Servi…" at bounding box center [795, 324] width 530 height 116
drag, startPoint x: 887, startPoint y: 373, endPoint x: 1034, endPoint y: 368, distance: 147.2
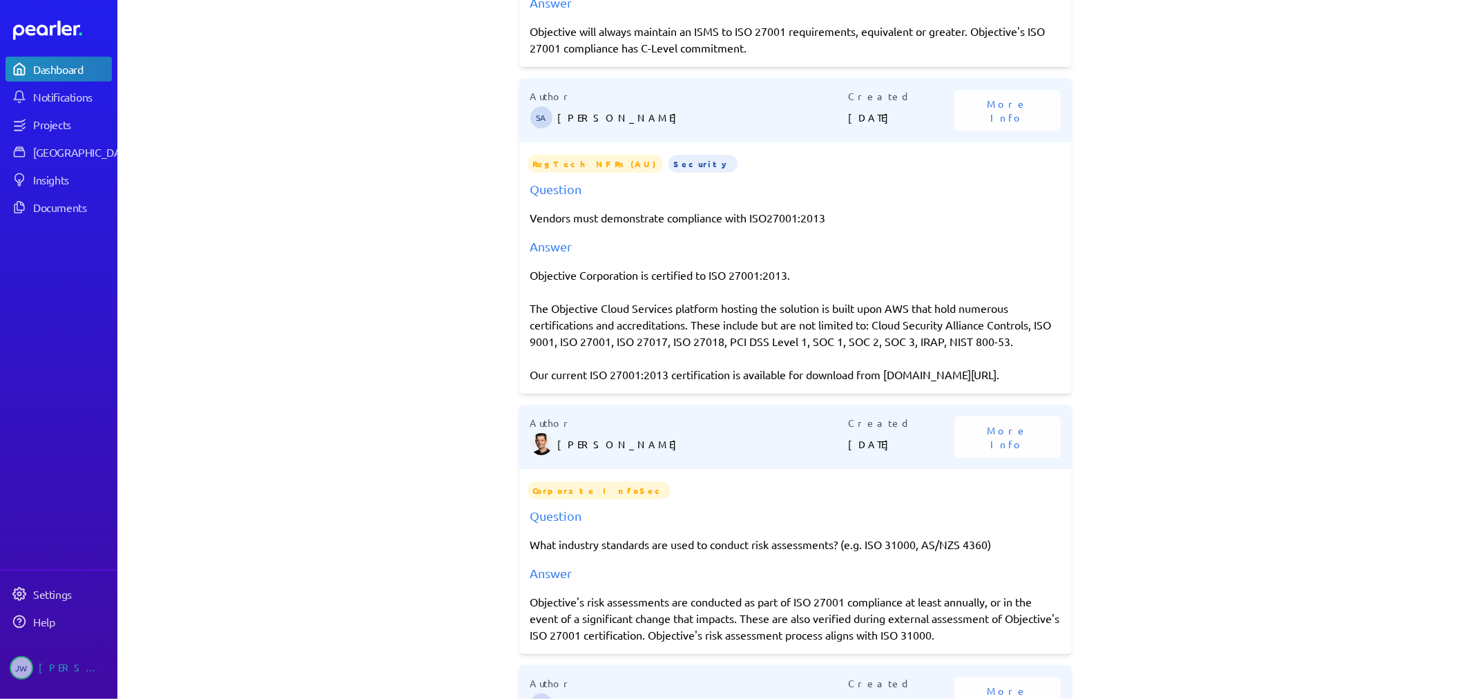
click at [1034, 368] on div "Objective Corporation is certified to ISO 27001:2013. The Objective Cloud Servi…" at bounding box center [795, 324] width 530 height 116
copy div "[DOMAIN_NAME][URL]."
